Goal: Transaction & Acquisition: Purchase product/service

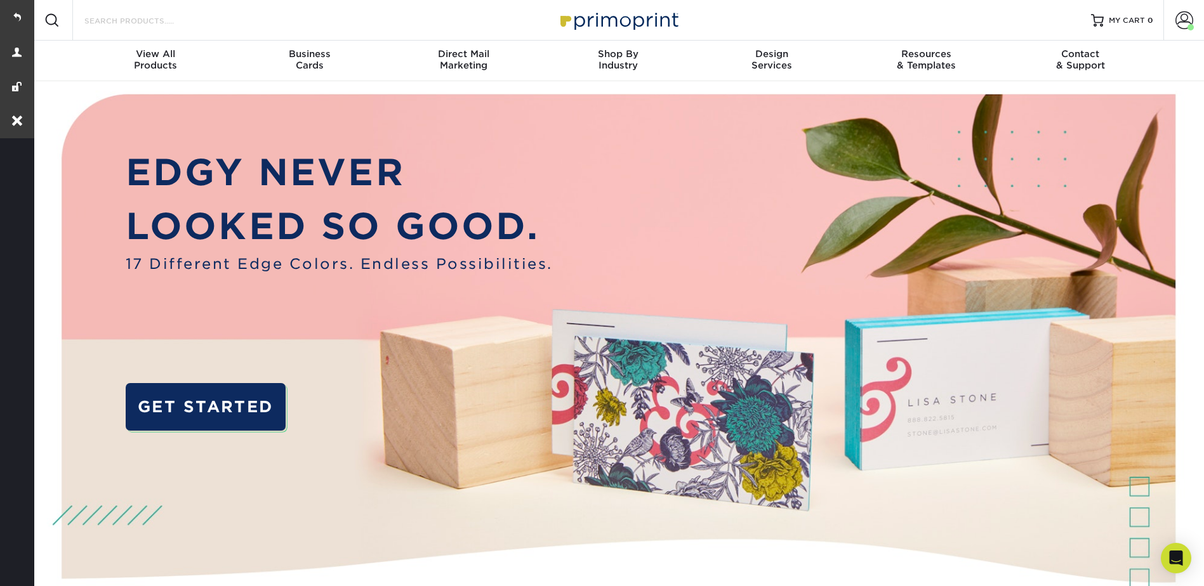
click at [117, 20] on input "Search Products" at bounding box center [145, 20] width 124 height 15
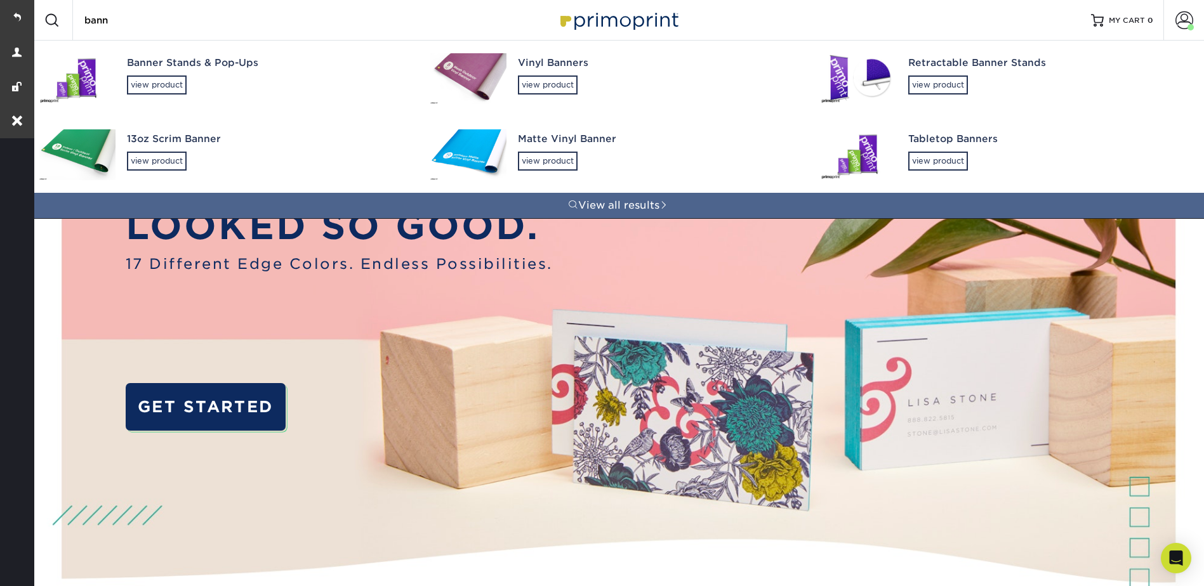
type input "bann"
drag, startPoint x: 482, startPoint y: 90, endPoint x: 486, endPoint y: 83, distance: 8.8
click at [482, 89] on img at bounding box center [468, 78] width 76 height 51
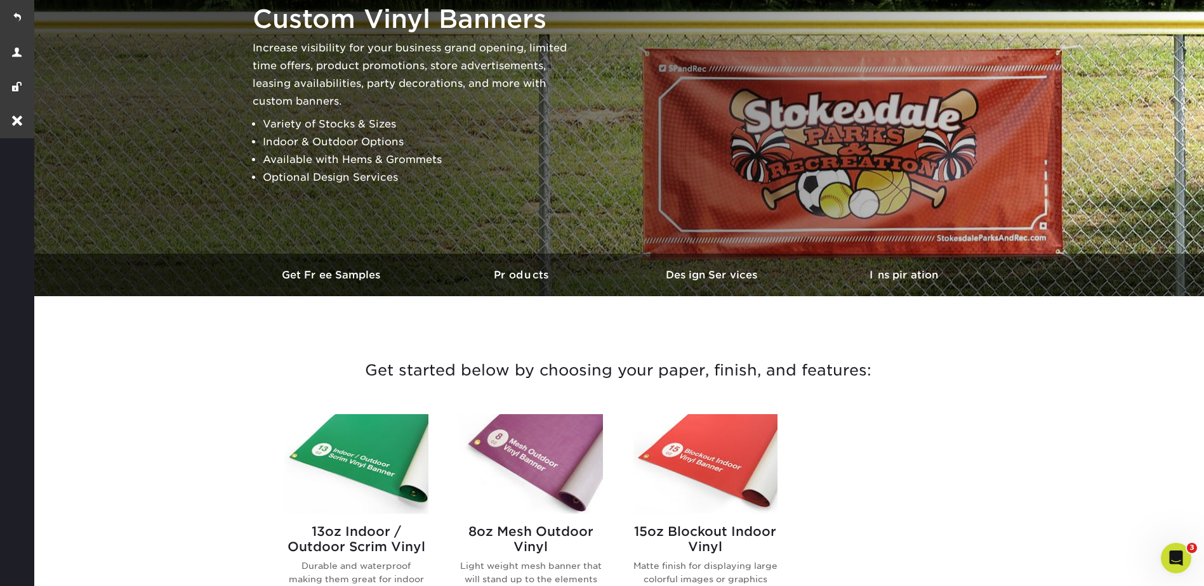
scroll to position [254, 0]
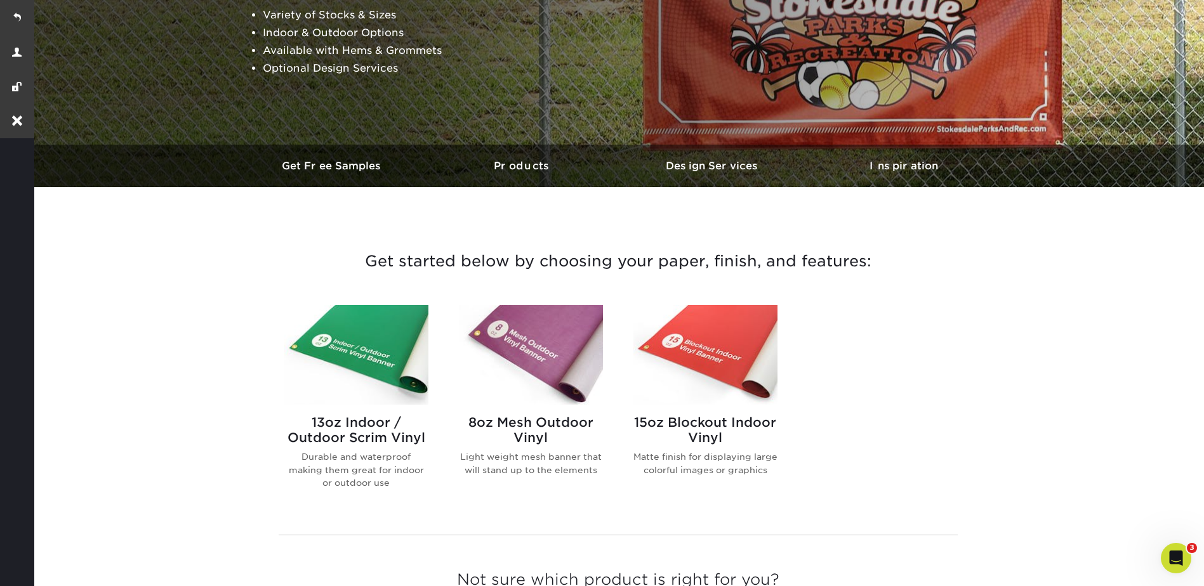
click at [354, 369] on img at bounding box center [356, 355] width 144 height 100
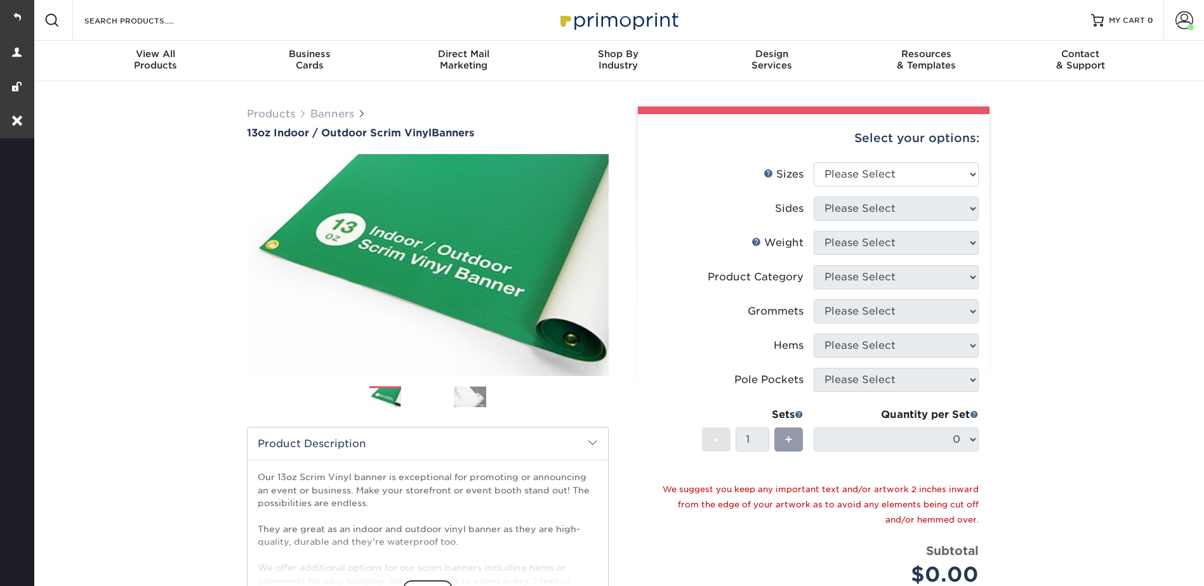
click at [854, 162] on div "Select your options: Sizes Help Sizes Please Select 24" x 36" 24" x 48" 36" x 4…" at bounding box center [814, 428] width 352 height 629
drag, startPoint x: 854, startPoint y: 162, endPoint x: 854, endPoint y: 172, distance: 10.2
click at [854, 172] on select "Please Select 24" x 36" 24" x 48" 36" x 48" 36" x 60" 36" x 72" 36" x 96" 36" x…" at bounding box center [896, 174] width 165 height 24
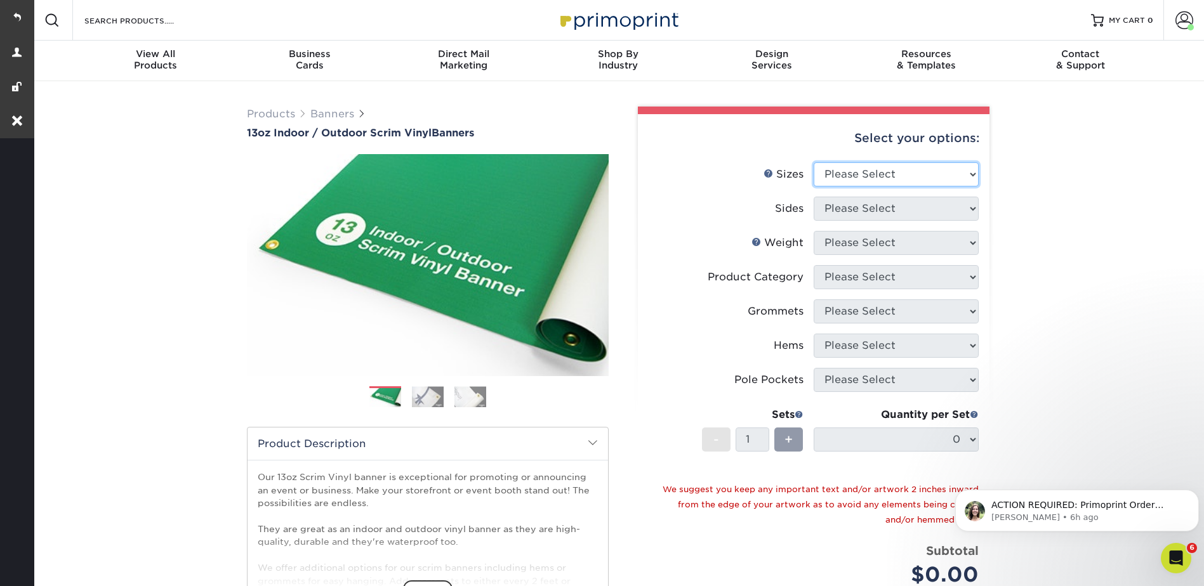
select select "36.00x144.00"
click at [814, 162] on select "Please Select 24" x 36" 24" x 48" 36" x 48" 36" x 60" 36" x 72" 36" x 96" 36" x…" at bounding box center [896, 174] width 165 height 24
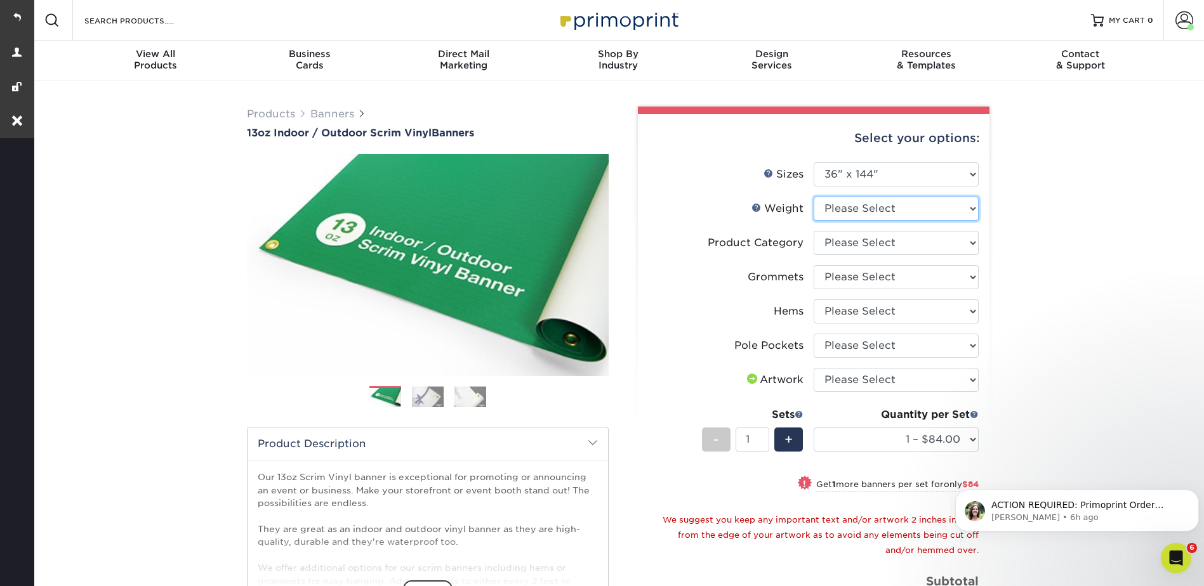
click at [863, 210] on select "Please Select 13OZ" at bounding box center [896, 209] width 165 height 24
select select "13OZ"
click at [814, 197] on select "Please Select 13OZ" at bounding box center [896, 209] width 165 height 24
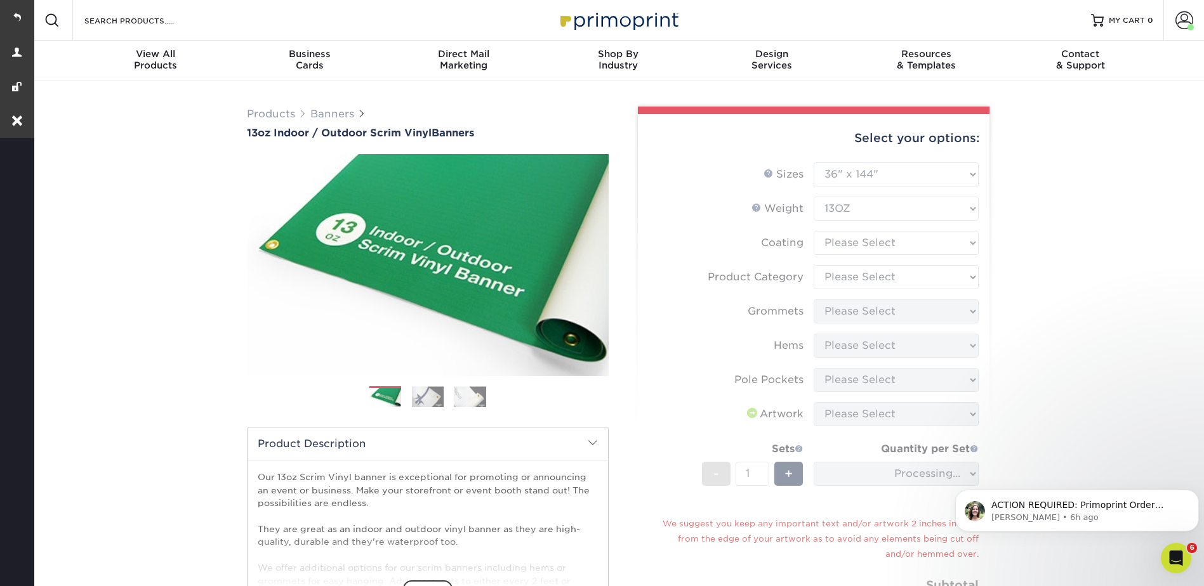
click at [842, 239] on form "Sizes Help Sizes Please Select 24" x 36" 24" x 48" 36" x 48" 36" x 60" 36" x 72…" at bounding box center [813, 406] width 331 height 488
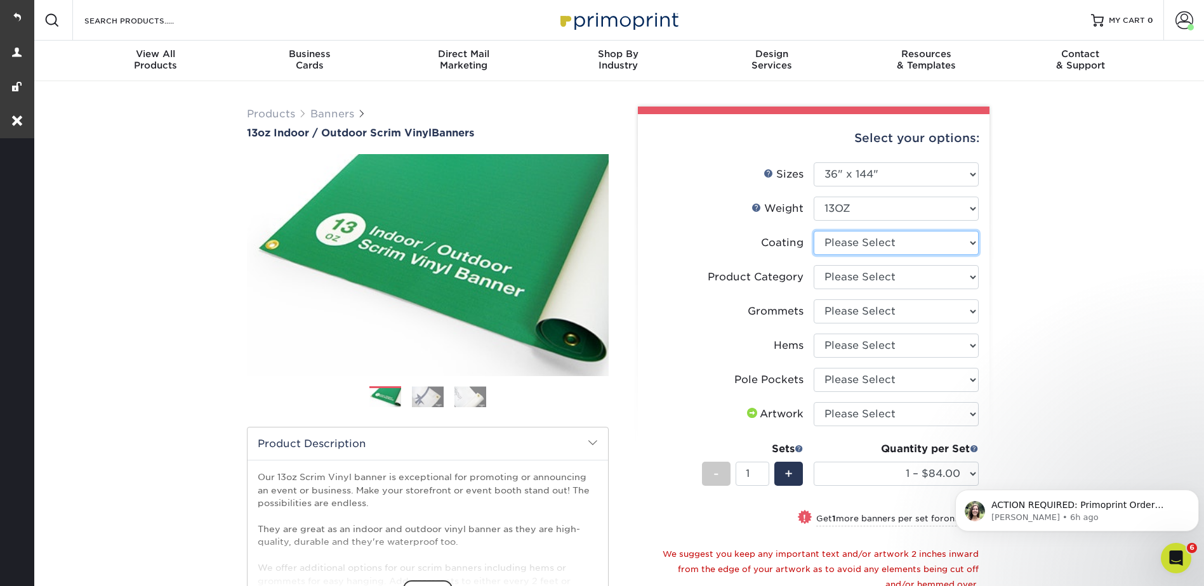
click at [842, 239] on select at bounding box center [896, 243] width 165 height 24
select select "3e7618de-abca-4bda-9f97-8b9129e913d8"
click at [814, 231] on select at bounding box center [896, 243] width 165 height 24
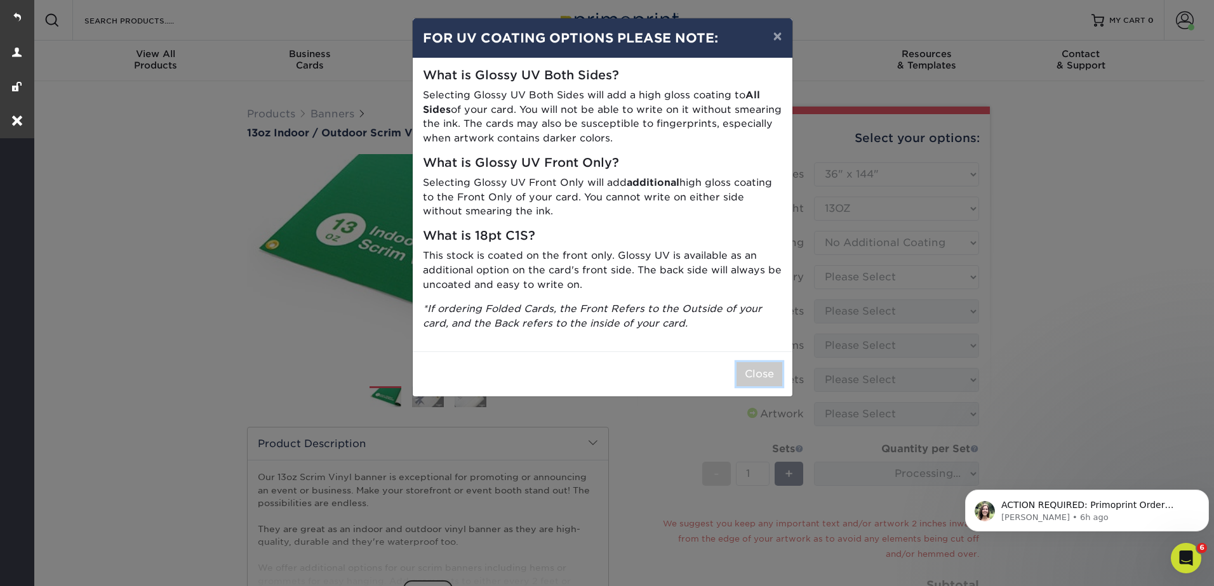
click at [761, 373] on button "Close" at bounding box center [759, 374] width 46 height 24
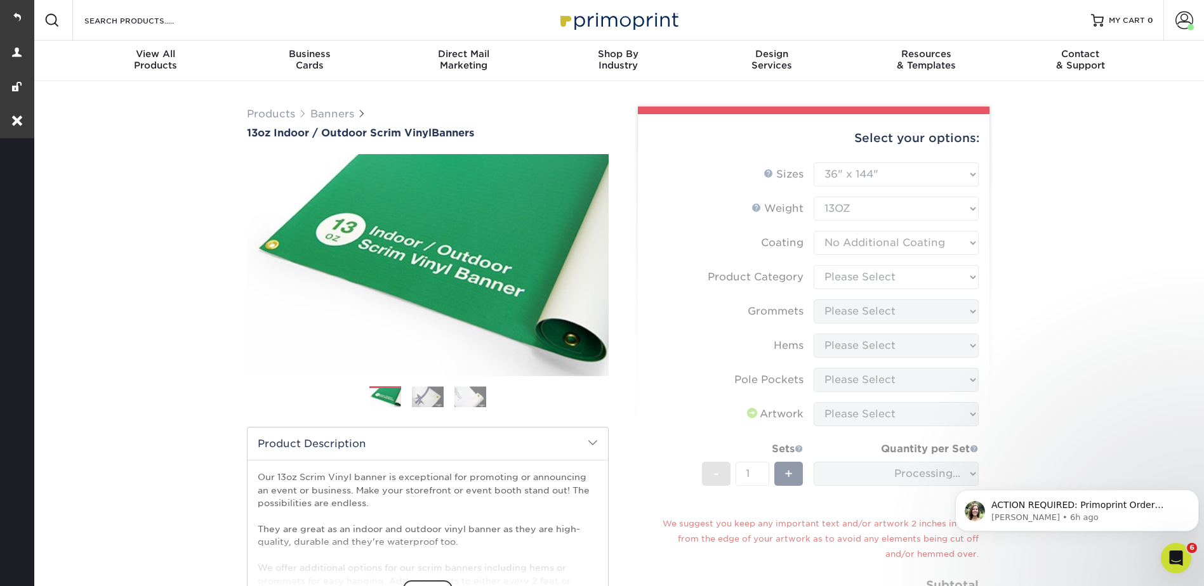
click at [856, 276] on form "Sizes Help Sizes Please Select 24" x 36" 24" x 48" 36" x 48" 36" x 60" 36" x 72…" at bounding box center [813, 406] width 331 height 488
click at [850, 274] on form "Sizes Help Sizes Please Select 24" x 36" 24" x 48" 36" x 48" 36" x 60" 36" x 72…" at bounding box center [813, 406] width 331 height 488
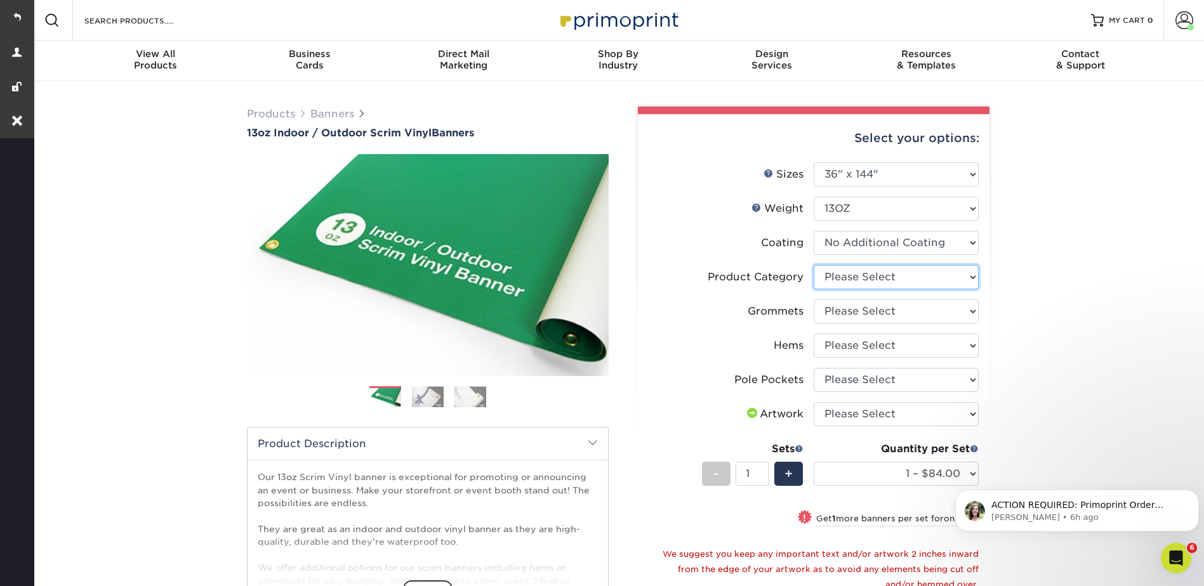
click at [850, 274] on select "Please Select 13oz Scrim Vinyl Banner - Matte" at bounding box center [896, 277] width 165 height 24
select select "bb192c35-bb20-422d-b6fe-0c7f48e5aa48"
click at [814, 265] on select "Please Select 13oz Scrim Vinyl Banner - Matte" at bounding box center [896, 277] width 165 height 24
click at [830, 309] on select "Please Select No Grommets Yes, Grommet All 4 Corners Yes, Grommets Every 1 ft. …" at bounding box center [896, 312] width 165 height 24
select select "844af484-45a3-48a0-88de-19e51b139d69"
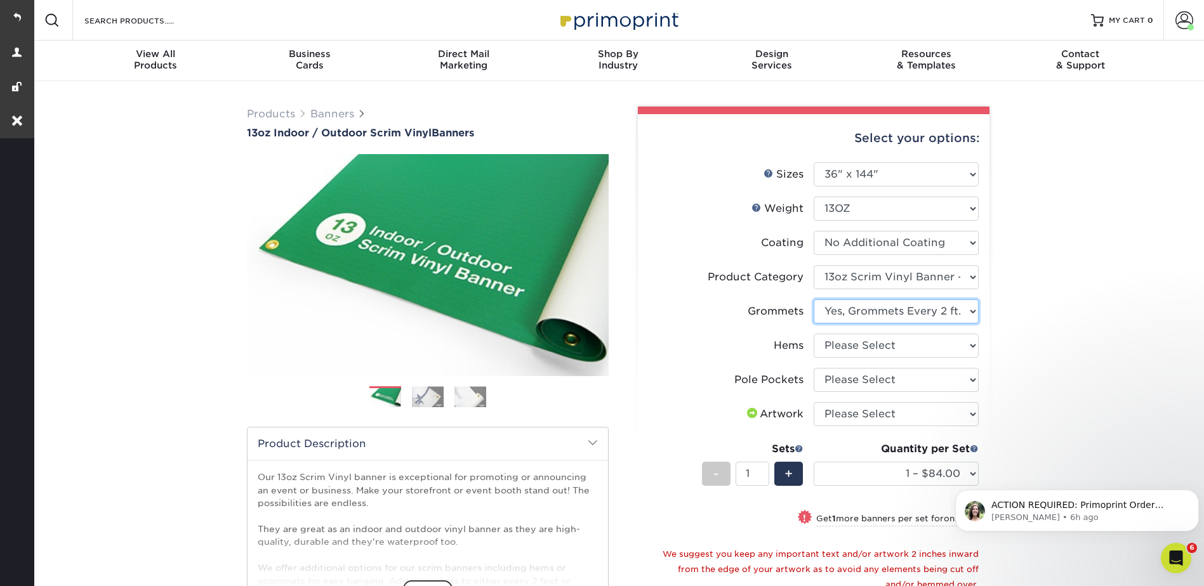
click at [814, 300] on select "Please Select No Grommets Yes, Grommet All 4 Corners Yes, Grommets Every 1 ft. …" at bounding box center [896, 312] width 165 height 24
click at [854, 341] on select "Please Select No Hems/Pole Pockets Yes, Hems Top and Bottom Only Yes, Hems All …" at bounding box center [896, 346] width 165 height 24
select select "8230230f-c794-4a86-888a-1e780ae7e418"
click at [814, 334] on select "Please Select No Hems/Pole Pockets Yes, Hems Top and Bottom Only Yes, Hems All …" at bounding box center [896, 346] width 165 height 24
click at [859, 379] on select "Please Select No Pole Pockets 2 in. Left and Right 2 in. Top and Bottom 4 in. L…" at bounding box center [896, 380] width 165 height 24
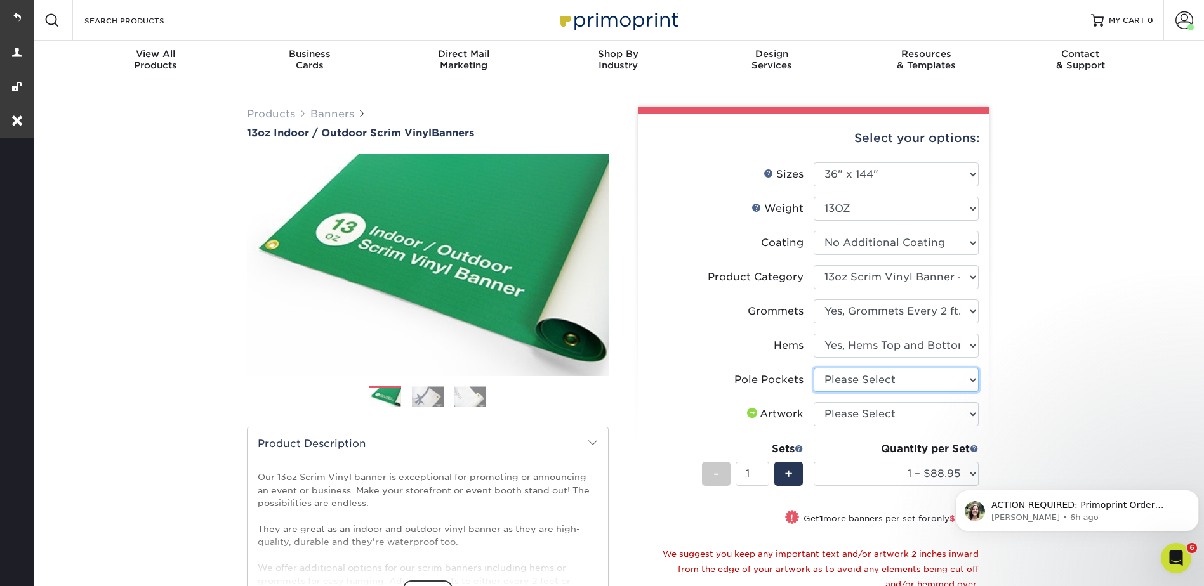
select select "462c5fe9-21e9-49a0-afb4-1c6e8664fe13"
click at [814, 368] on select "Please Select No Pole Pockets 2 in. Left and Right 2 in. Top and Bottom 4 in. L…" at bounding box center [896, 380] width 165 height 24
drag, startPoint x: 848, startPoint y: 407, endPoint x: 849, endPoint y: 418, distance: 10.8
click at [848, 407] on select "Please Select I will upload files I need a design - $50" at bounding box center [896, 414] width 165 height 24
select select "upload"
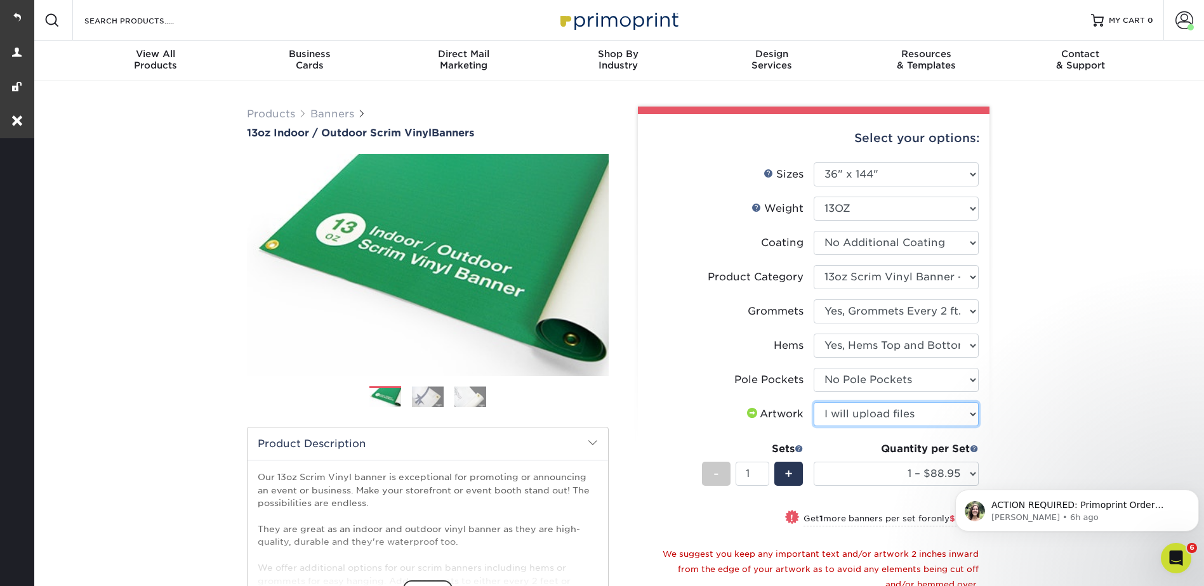
click at [814, 402] on select "Please Select I will upload files I need a design - $50" at bounding box center [896, 414] width 165 height 24
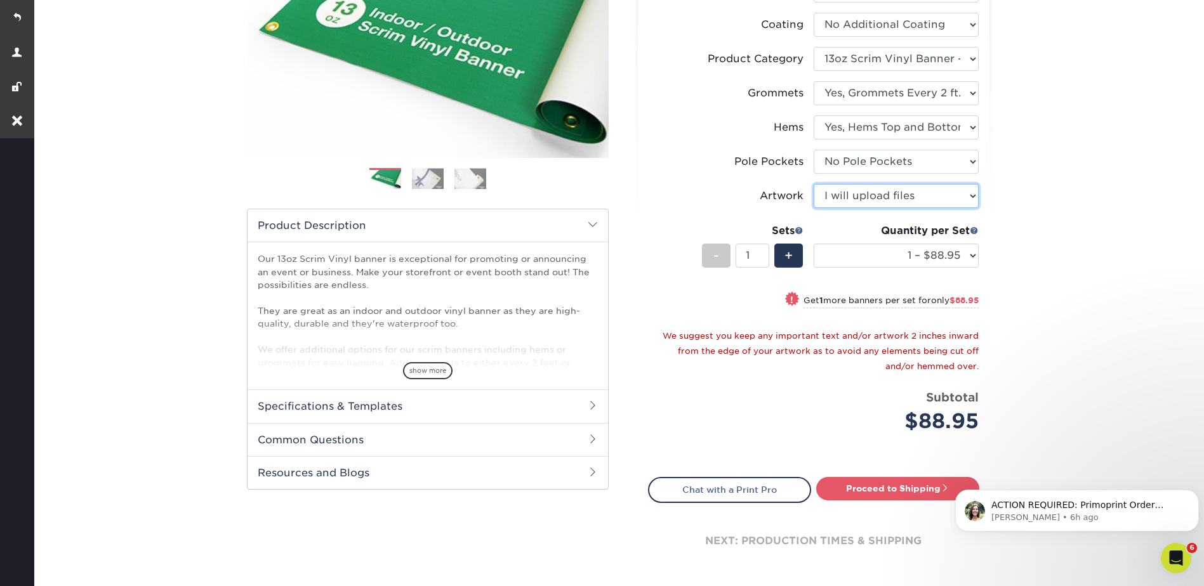
scroll to position [381, 0]
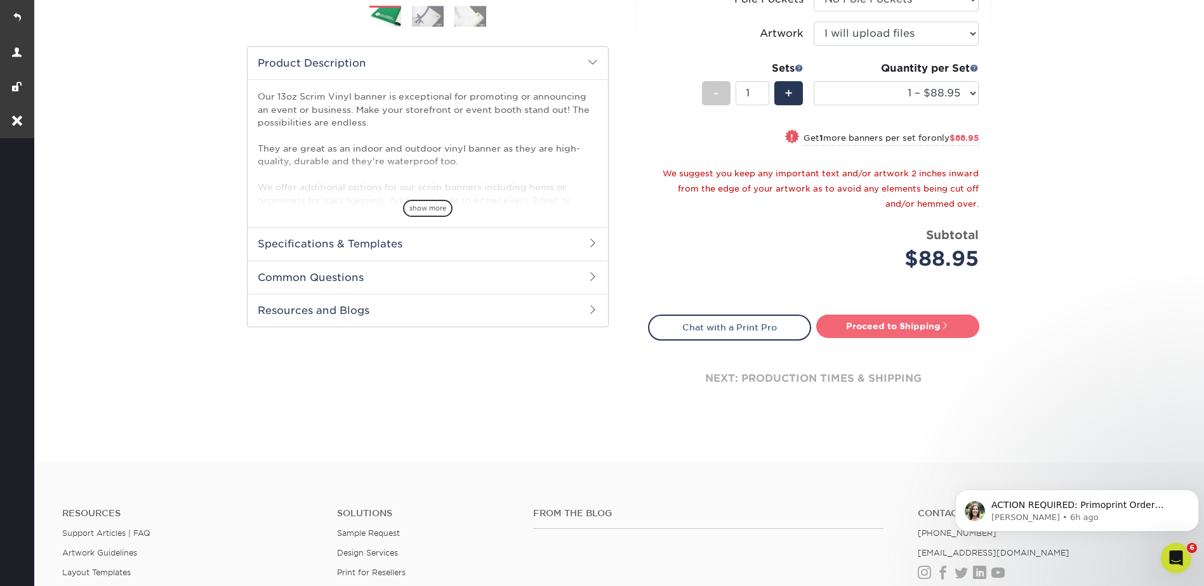
click at [914, 321] on link "Proceed to Shipping" at bounding box center [897, 326] width 163 height 23
type input "Set 1"
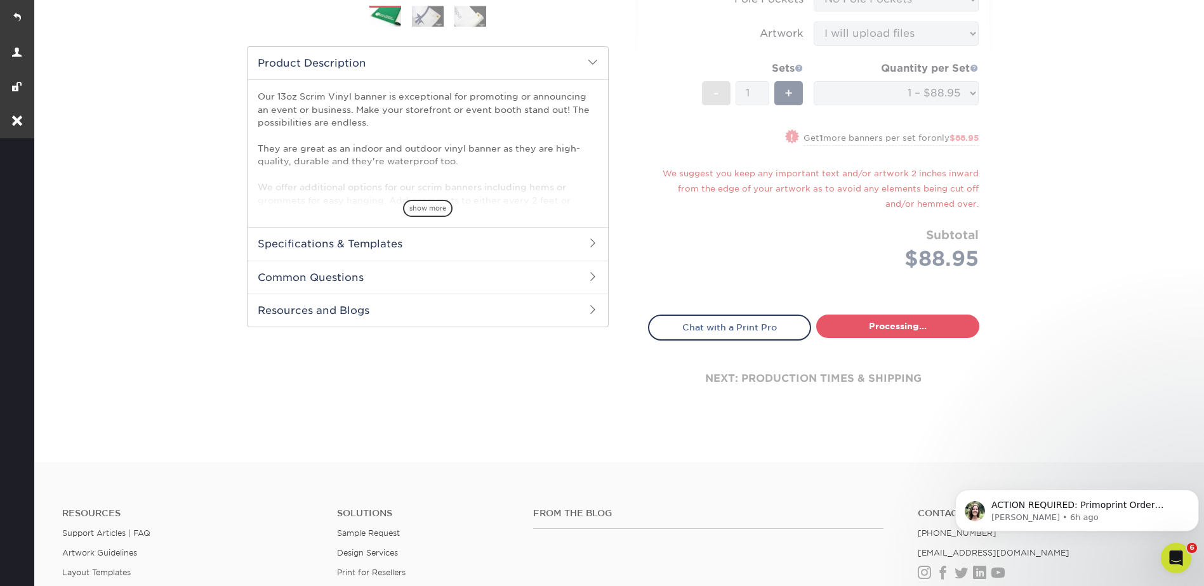
select select "e1e430e7-df84-4f73-86e4-caa95a76e446"
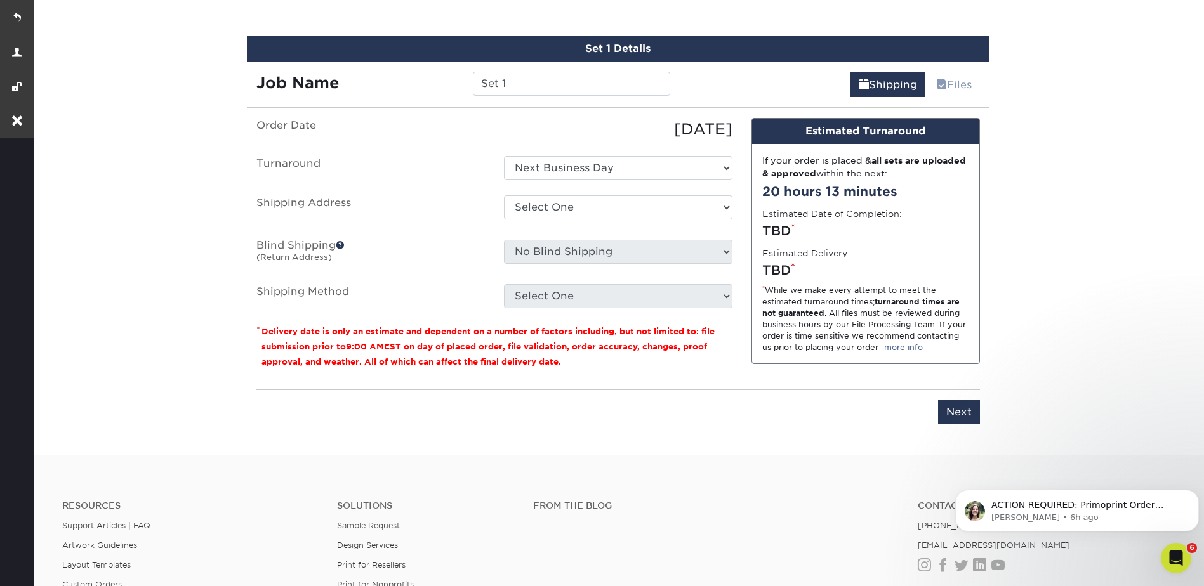
scroll to position [731, 0]
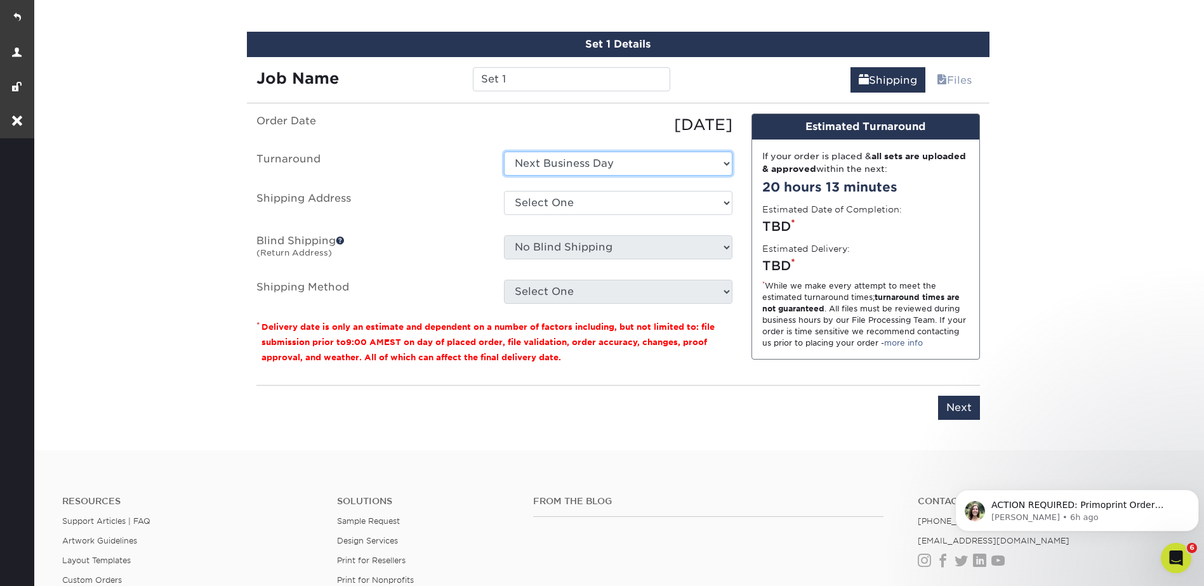
click at [543, 166] on select "Select One Next Business Day" at bounding box center [618, 164] width 228 height 24
click at [504, 152] on select "Select One Next Business Day" at bounding box center [618, 164] width 228 height 24
click at [531, 202] on select "Select One ABQ - BHI ABQ - EITS C- DEN - BHI DEN - EITS GJ LC Lindsay Michael N…" at bounding box center [618, 203] width 228 height 24
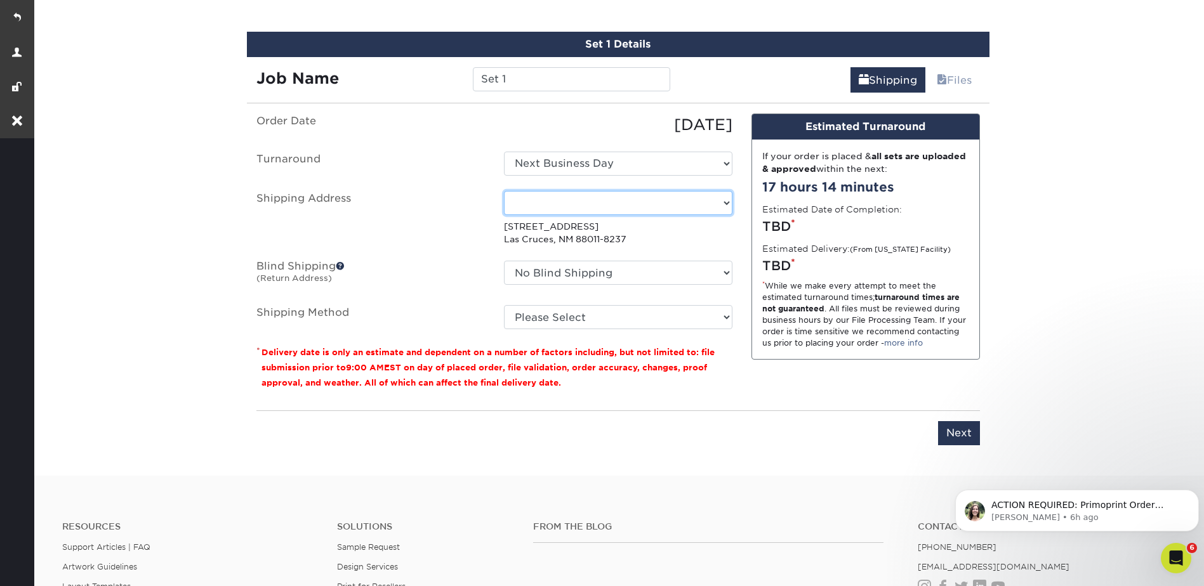
click at [550, 201] on select "Select One ABQ - BHI ABQ - EITS C- DEN - BHI DEN - EITS GJ LC Lindsay Michael N…" at bounding box center [618, 203] width 228 height 24
click at [571, 201] on select "Select One ABQ - BHI ABQ - EITS C- DEN - BHI DEN - EITS GJ LC Lindsay Michael N…" at bounding box center [618, 203] width 228 height 24
select select "285426"
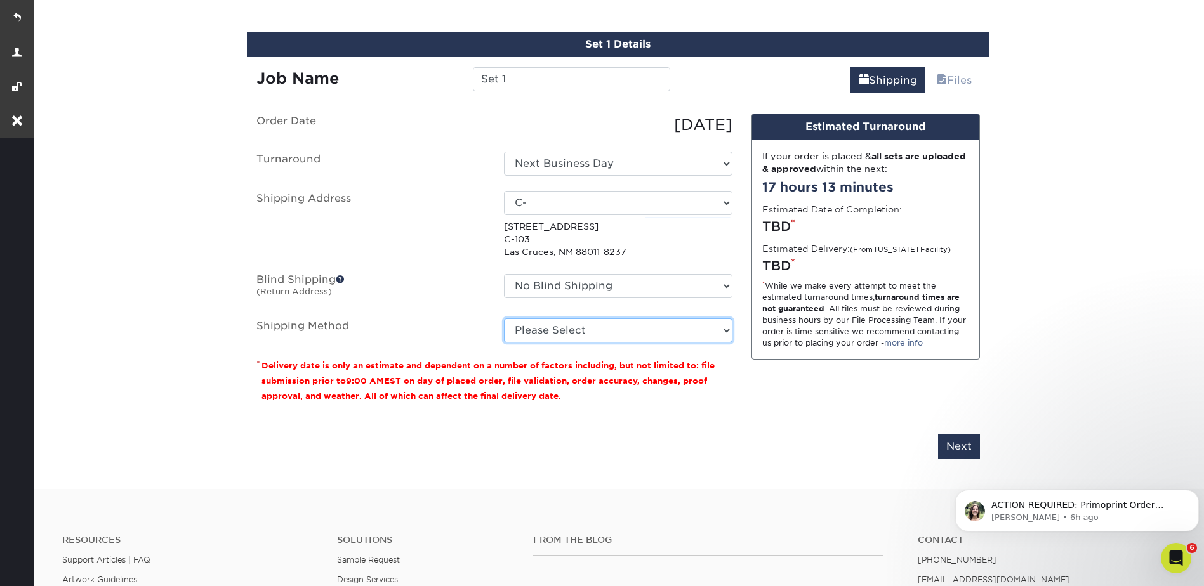
drag, startPoint x: 551, startPoint y: 326, endPoint x: 553, endPoint y: 337, distance: 11.1
click at [551, 326] on select "Please Select Ground Shipping (+$15.02) 3 Day Shipping Service (+$19.01) 2 Day …" at bounding box center [618, 331] width 228 height 24
select select "03"
click at [504, 319] on select "Please Select Ground Shipping (+$15.02) 3 Day Shipping Service (+$19.01) 2 Day …" at bounding box center [618, 331] width 228 height 24
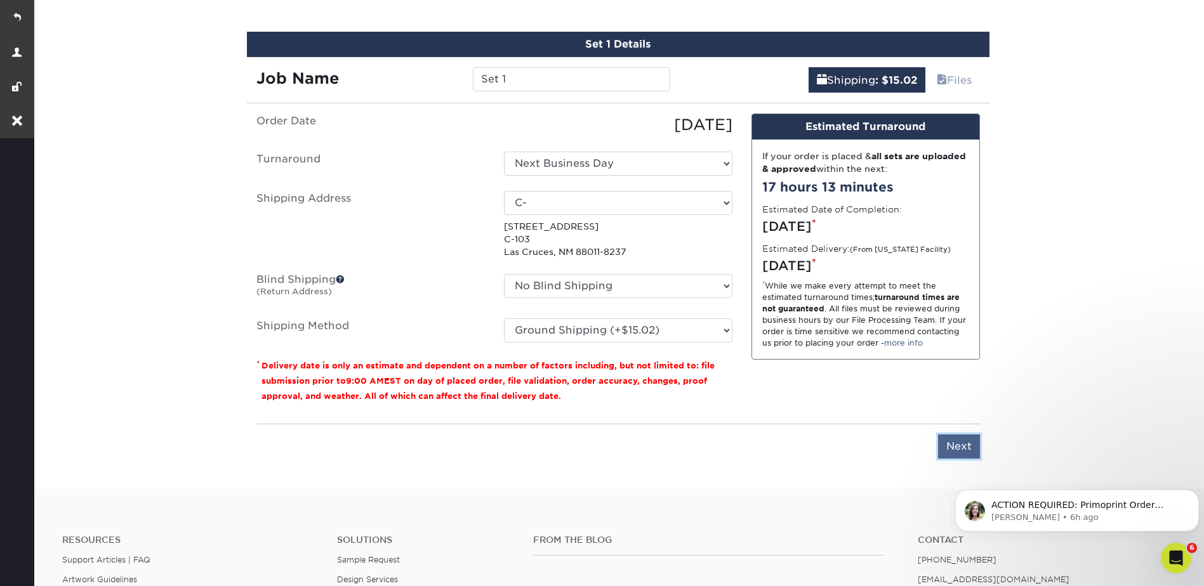
click at [965, 451] on input "Next" at bounding box center [959, 447] width 42 height 24
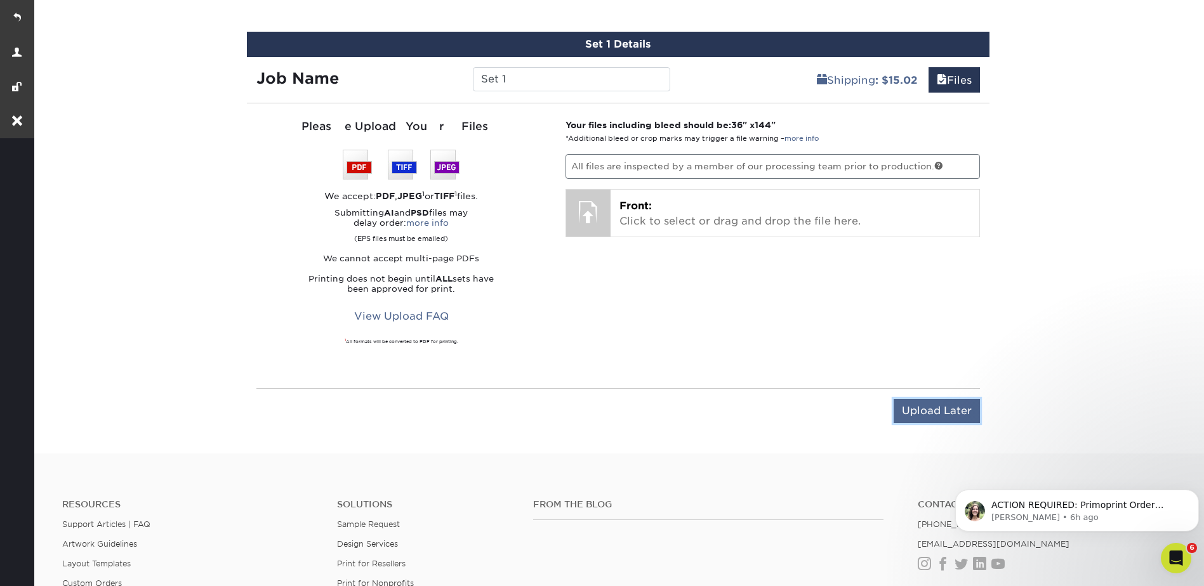
click at [930, 403] on input "Upload Later" at bounding box center [937, 411] width 86 height 24
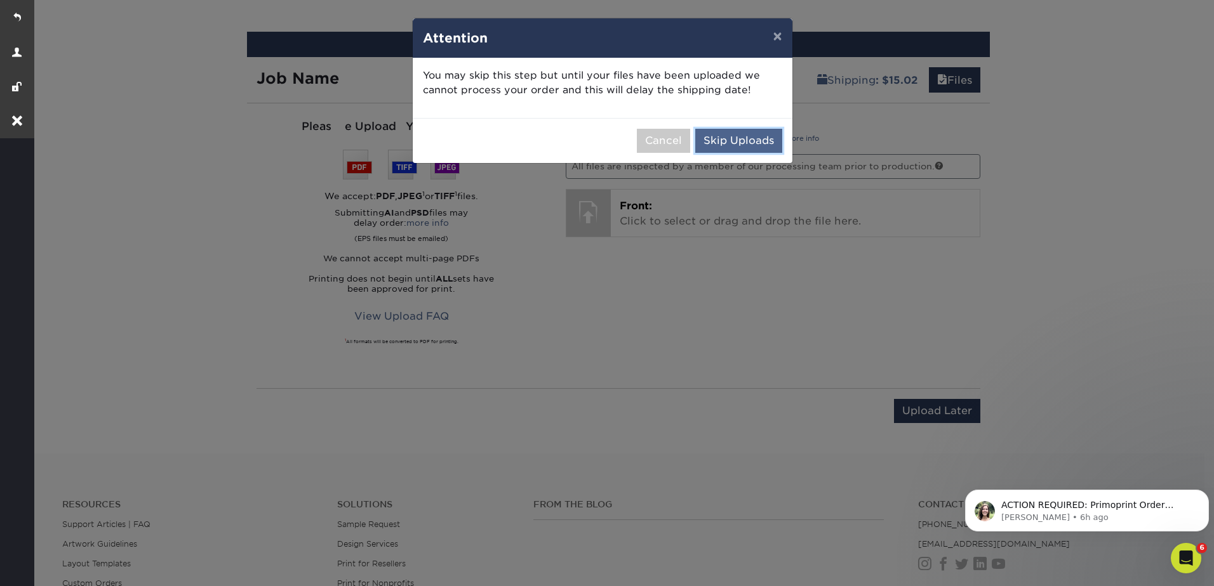
click at [760, 136] on button "Skip Uploads" at bounding box center [738, 141] width 87 height 24
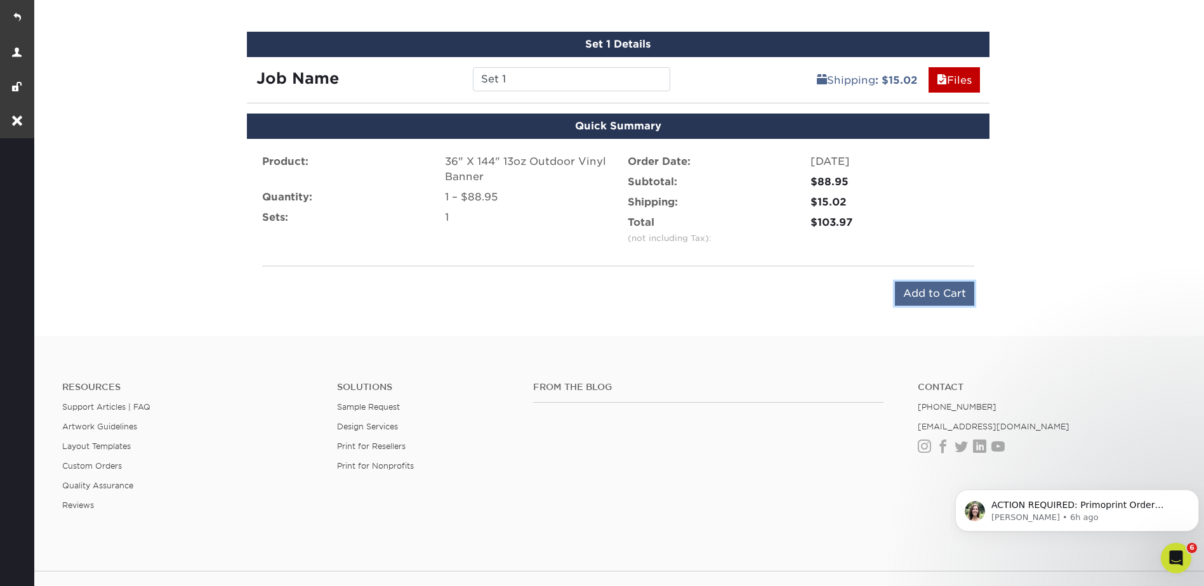
click at [918, 296] on input "Add to Cart" at bounding box center [934, 294] width 79 height 24
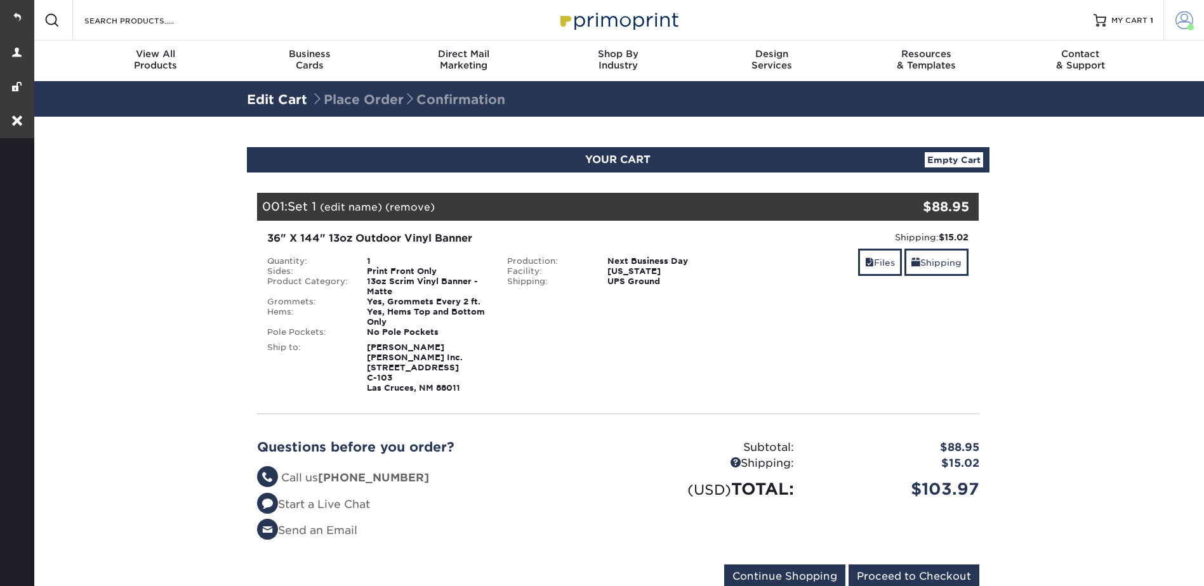
click at [1177, 14] on span at bounding box center [1184, 20] width 18 height 18
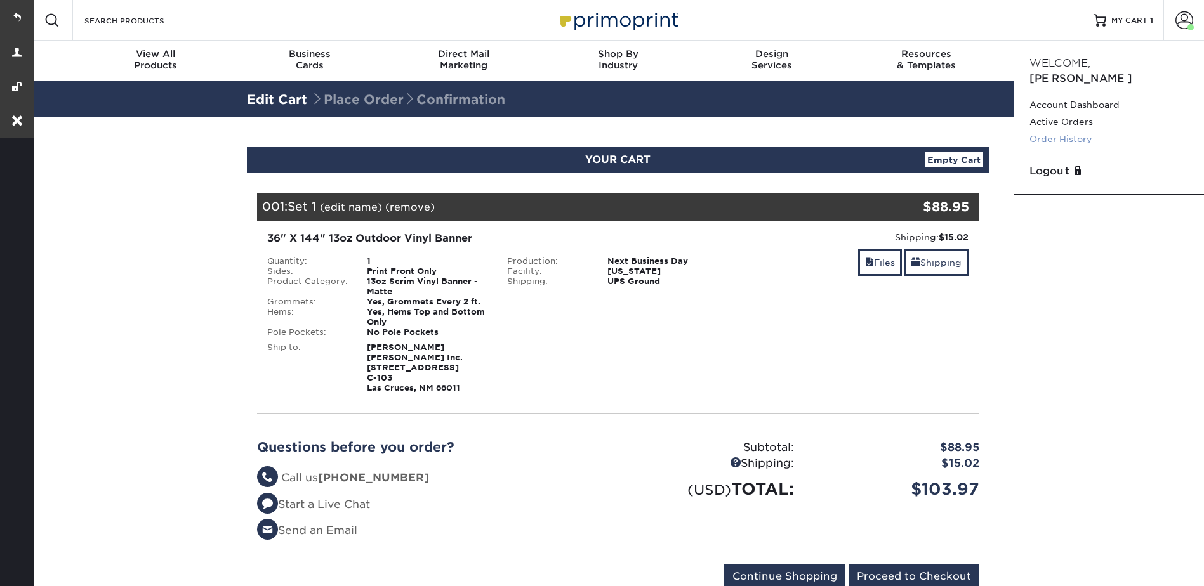
click at [1071, 131] on link "Order History" at bounding box center [1108, 139] width 159 height 17
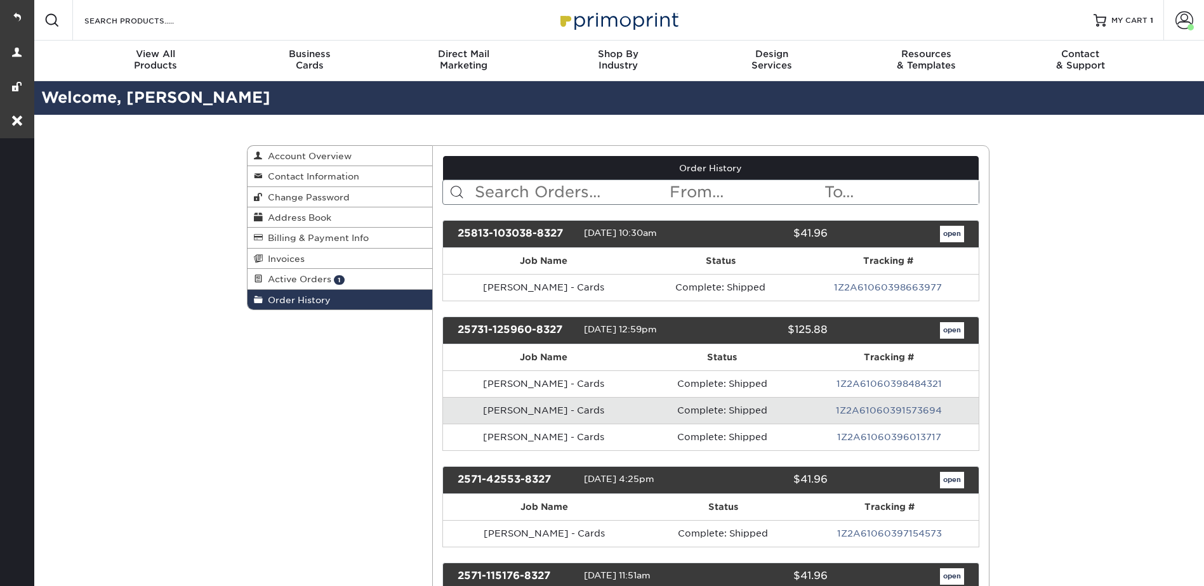
drag, startPoint x: 0, startPoint y: 0, endPoint x: 1047, endPoint y: 141, distance: 1056.1
click at [281, 281] on span "Active Orders" at bounding box center [297, 279] width 69 height 10
